Goal: Navigation & Orientation: Find specific page/section

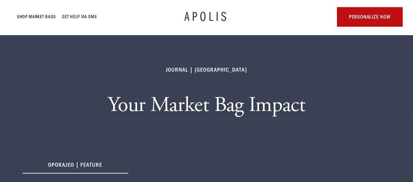
drag, startPoint x: 415, startPoint y: 17, endPoint x: 418, endPoint y: 0, distance: 17.1
click at [413, 0] on html "Shop Market bags GET HELP VIA SMS APOLIS personalize now Journal | [GEOGRAPHIC_…" at bounding box center [206, 91] width 413 height 182
click at [40, 17] on link "Shop Market bags" at bounding box center [36, 17] width 39 height 8
